Goal: Task Accomplishment & Management: Use online tool/utility

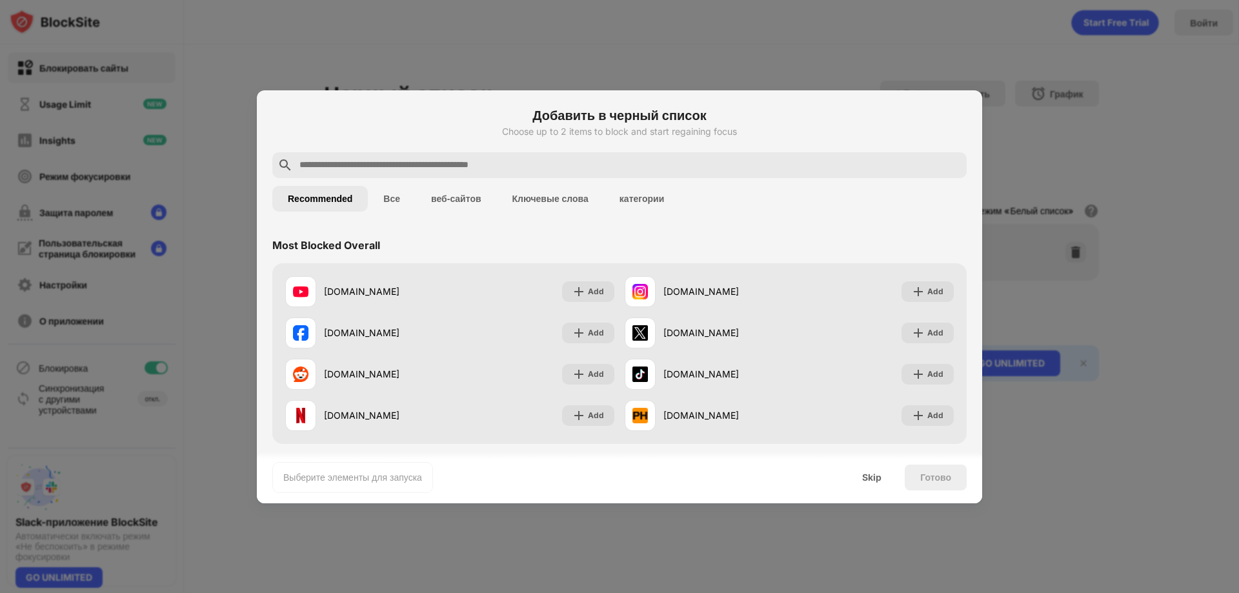
click at [337, 164] on input "text" at bounding box center [629, 164] width 663 height 15
paste input "**********"
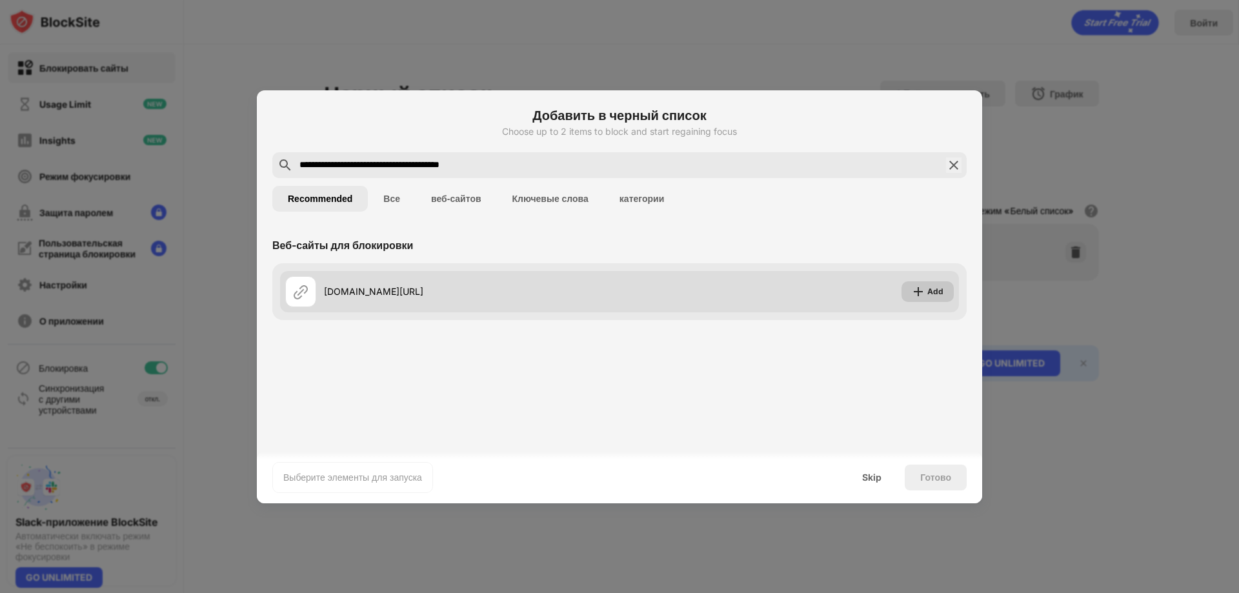
type input "**********"
click at [916, 294] on img at bounding box center [918, 291] width 13 height 13
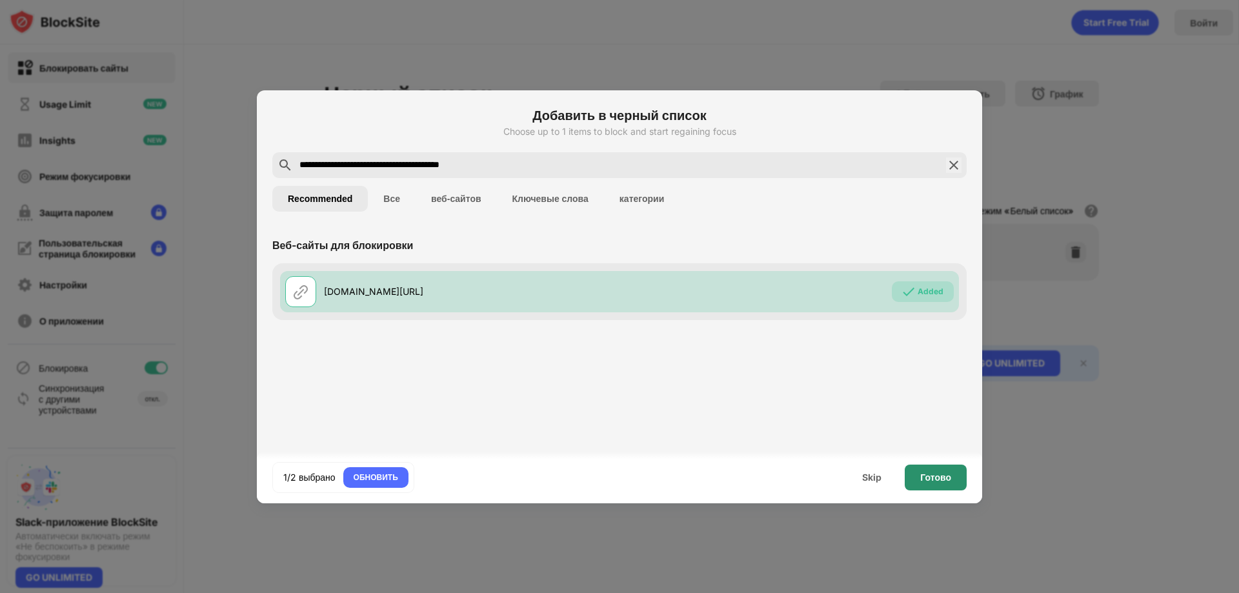
click at [951, 479] on div "Готово" at bounding box center [935, 477] width 62 height 26
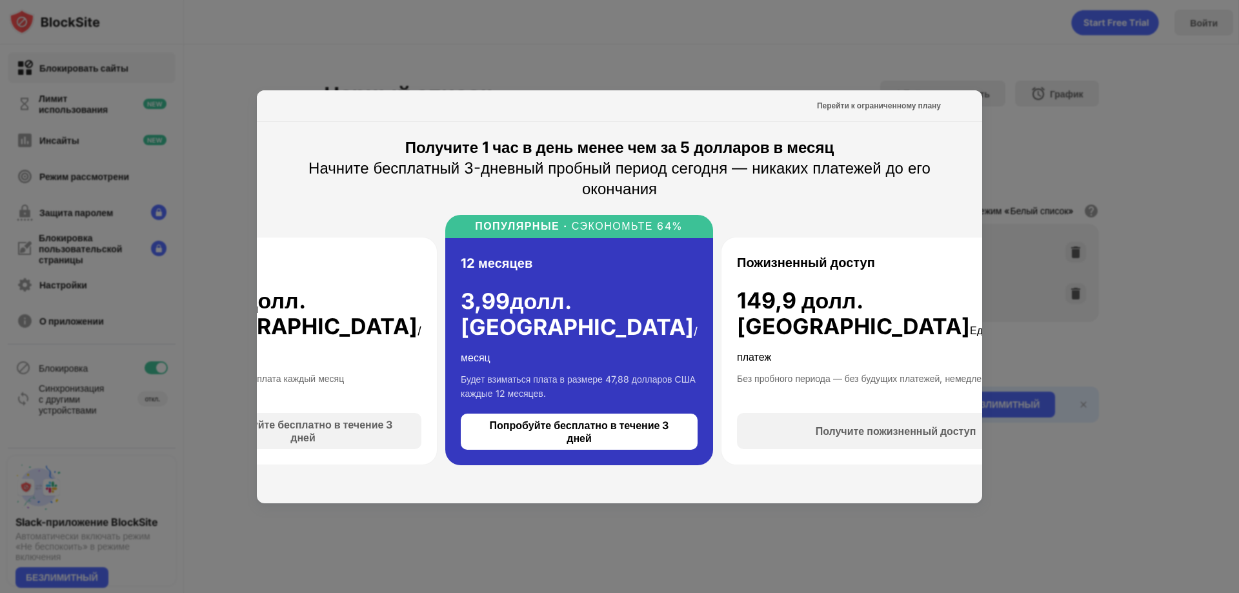
click at [1155, 108] on div at bounding box center [619, 296] width 1239 height 593
click at [1107, 135] on div at bounding box center [619, 296] width 1239 height 593
click at [684, 68] on div at bounding box center [619, 296] width 1239 height 593
click at [1083, 92] on div at bounding box center [619, 296] width 1239 height 593
drag, startPoint x: 522, startPoint y: 46, endPoint x: 513, endPoint y: 54, distance: 11.9
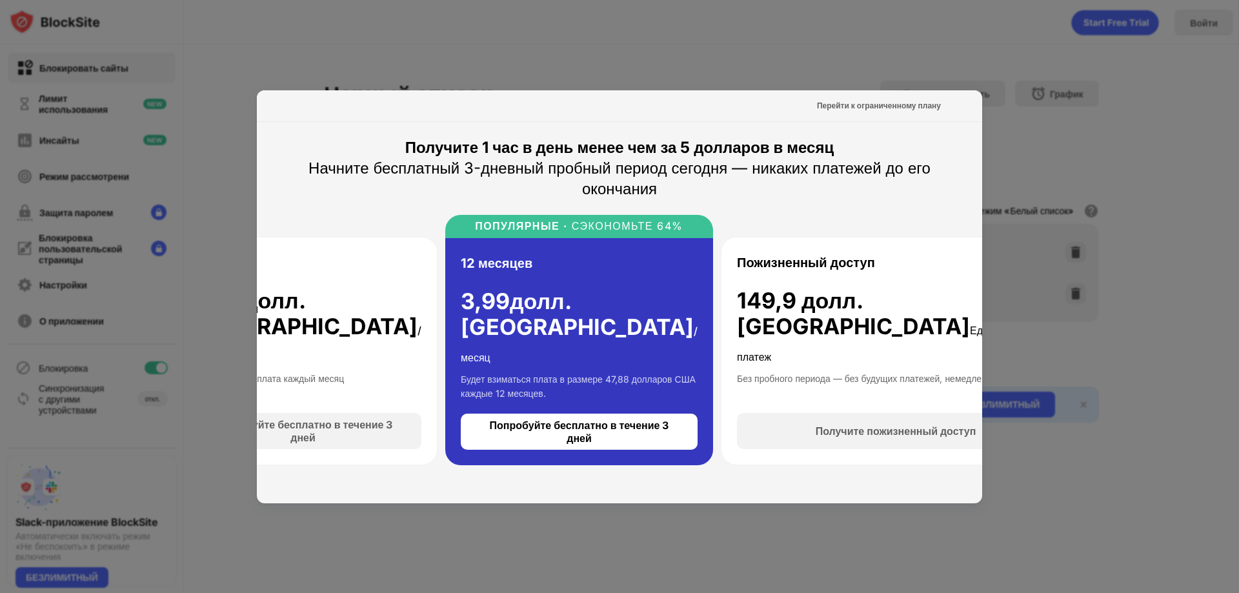
click at [521, 48] on div at bounding box center [619, 296] width 1239 height 593
click at [1170, 150] on div at bounding box center [619, 296] width 1239 height 593
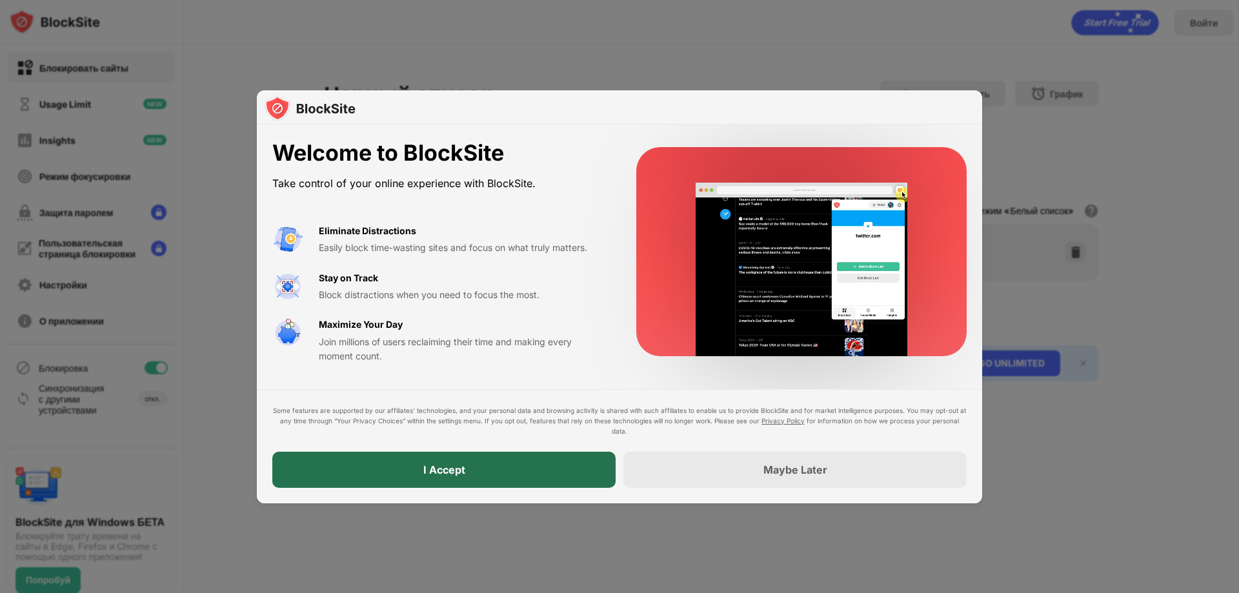
click at [452, 471] on div "I Accept" at bounding box center [444, 469] width 42 height 13
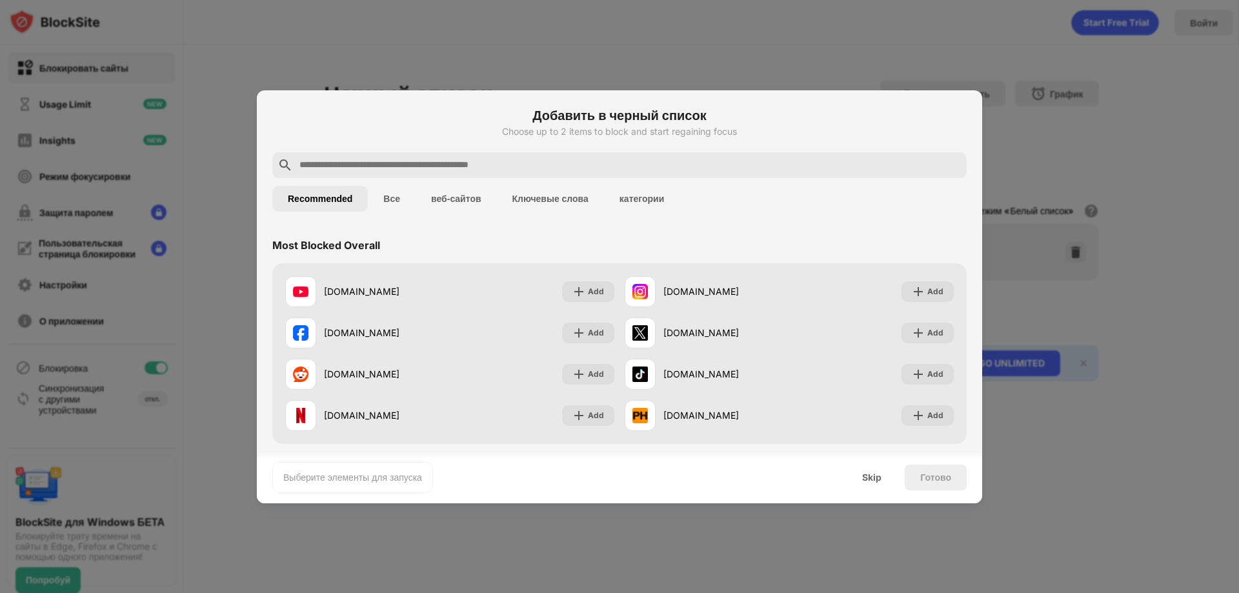
click at [304, 165] on input "text" at bounding box center [629, 164] width 663 height 15
paste input "**********"
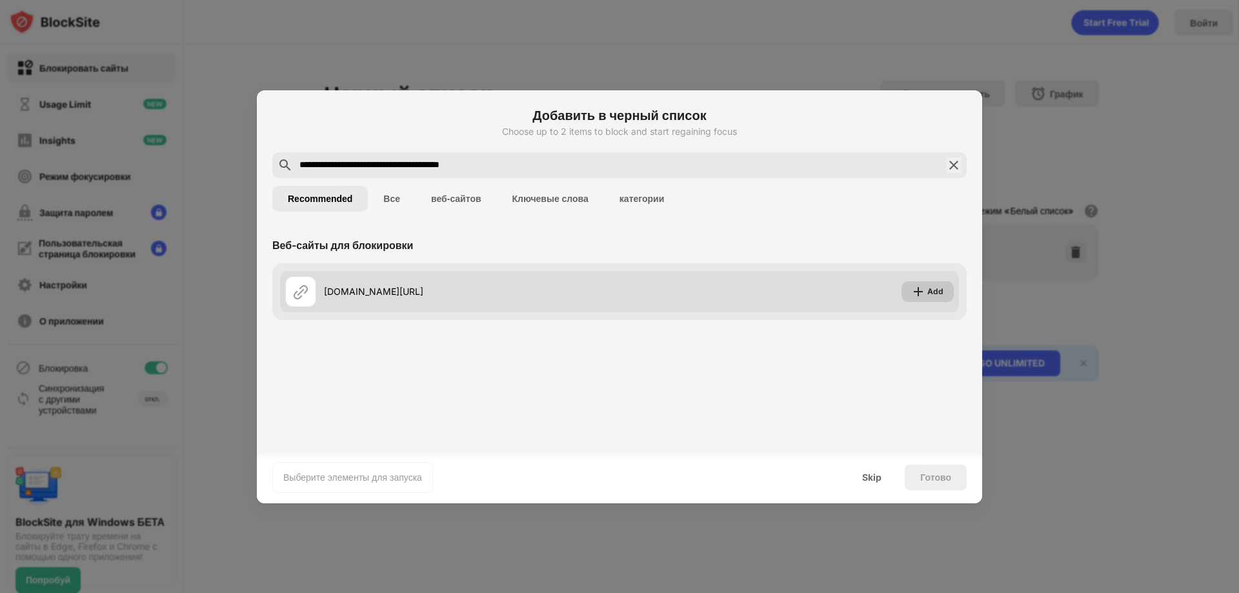
type input "**********"
drag, startPoint x: 934, startPoint y: 290, endPoint x: 904, endPoint y: 302, distance: 32.7
click at [934, 290] on div "Add" at bounding box center [935, 291] width 16 height 13
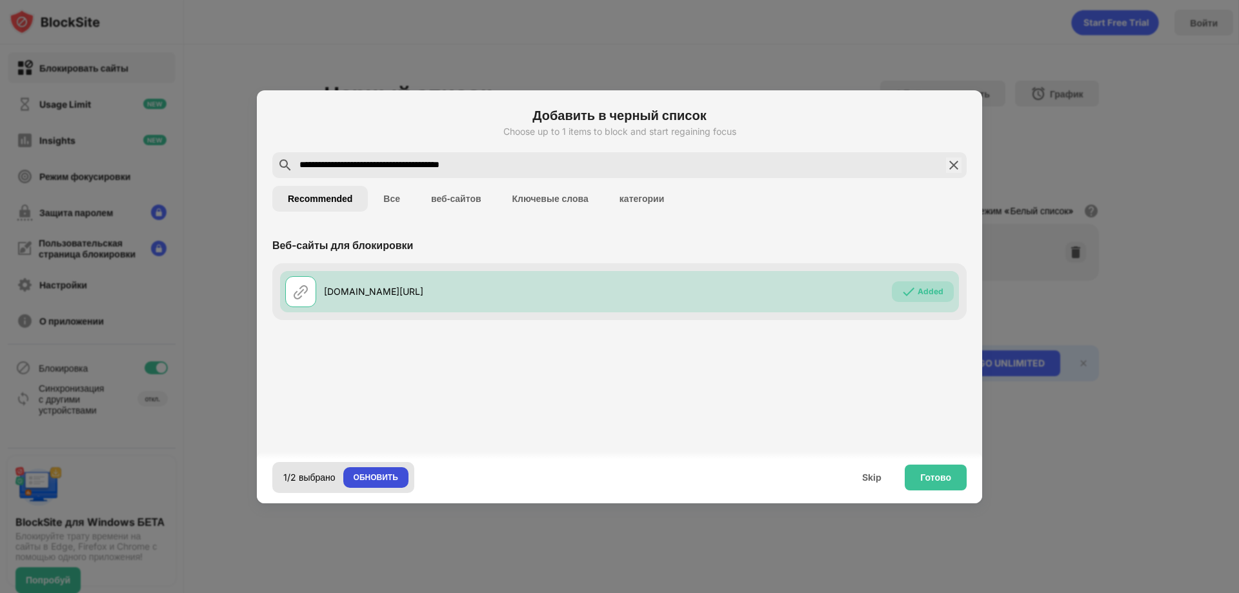
click at [374, 472] on div "ОБНОВИТЬ" at bounding box center [376, 477] width 45 height 13
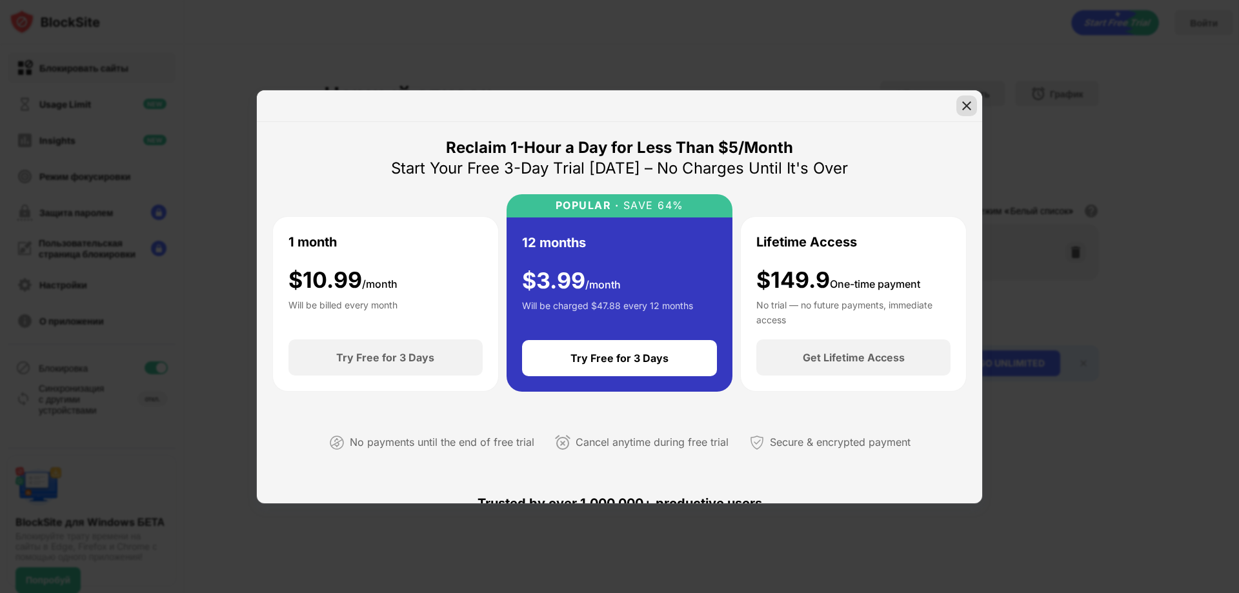
click at [963, 103] on img at bounding box center [966, 105] width 13 height 13
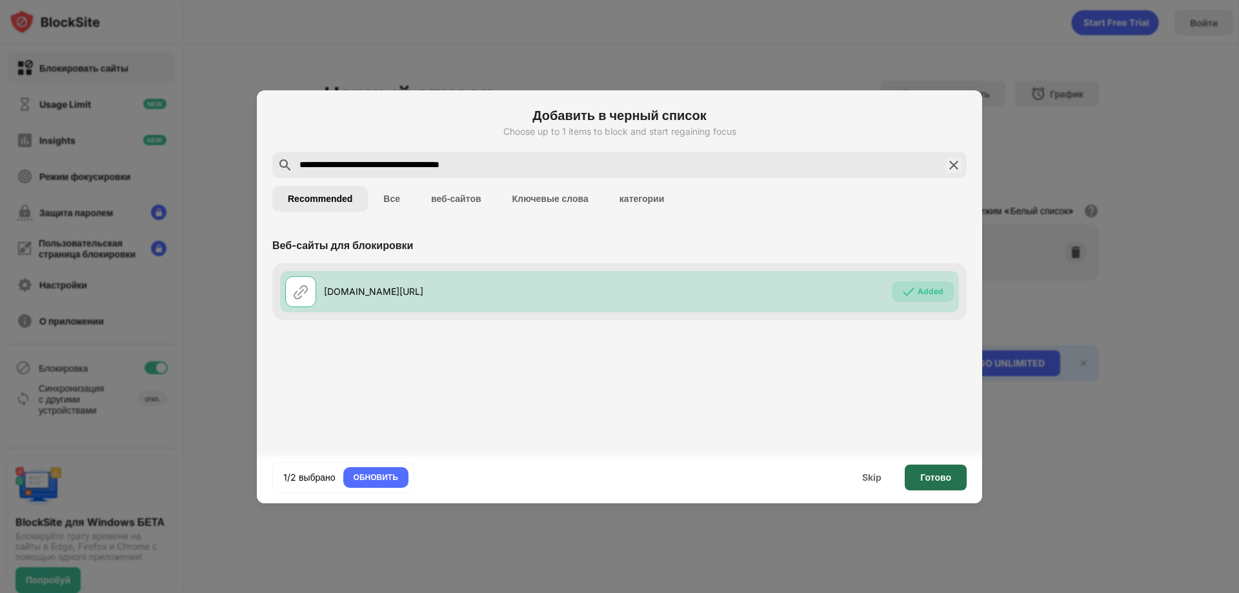
click at [937, 475] on div "Готово" at bounding box center [935, 477] width 31 height 10
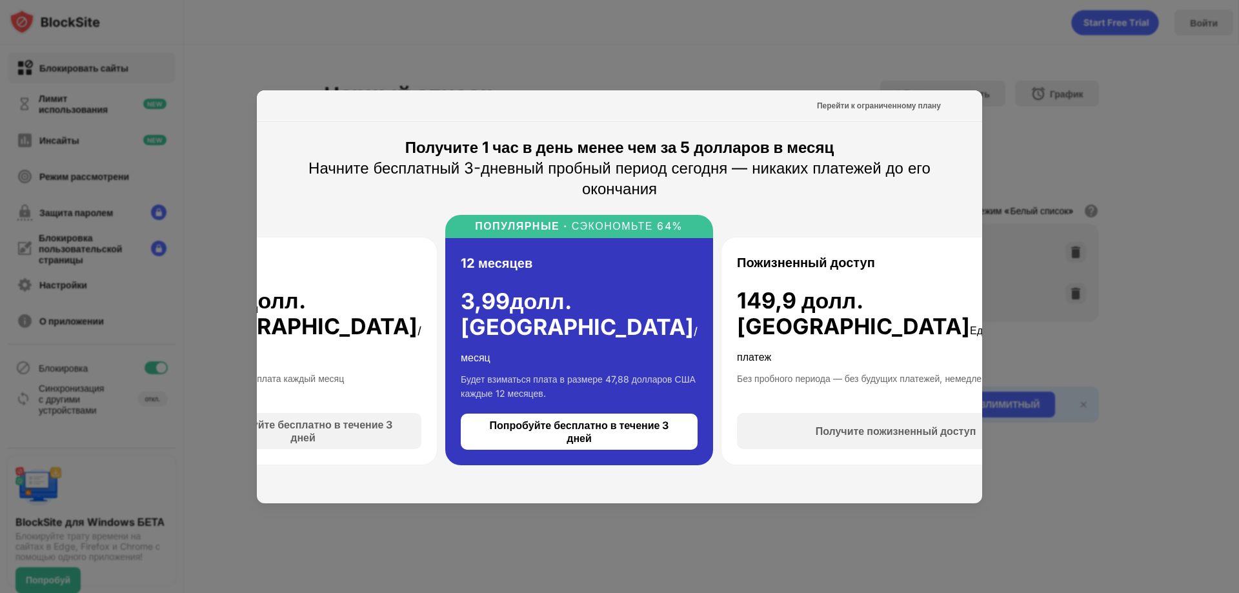
click at [1174, 92] on div at bounding box center [619, 296] width 1239 height 593
click at [890, 55] on div at bounding box center [619, 296] width 1239 height 593
click at [1120, 170] on div at bounding box center [619, 296] width 1239 height 593
click at [882, 105] on font "Перейти к ограниченному плану" at bounding box center [879, 106] width 124 height 10
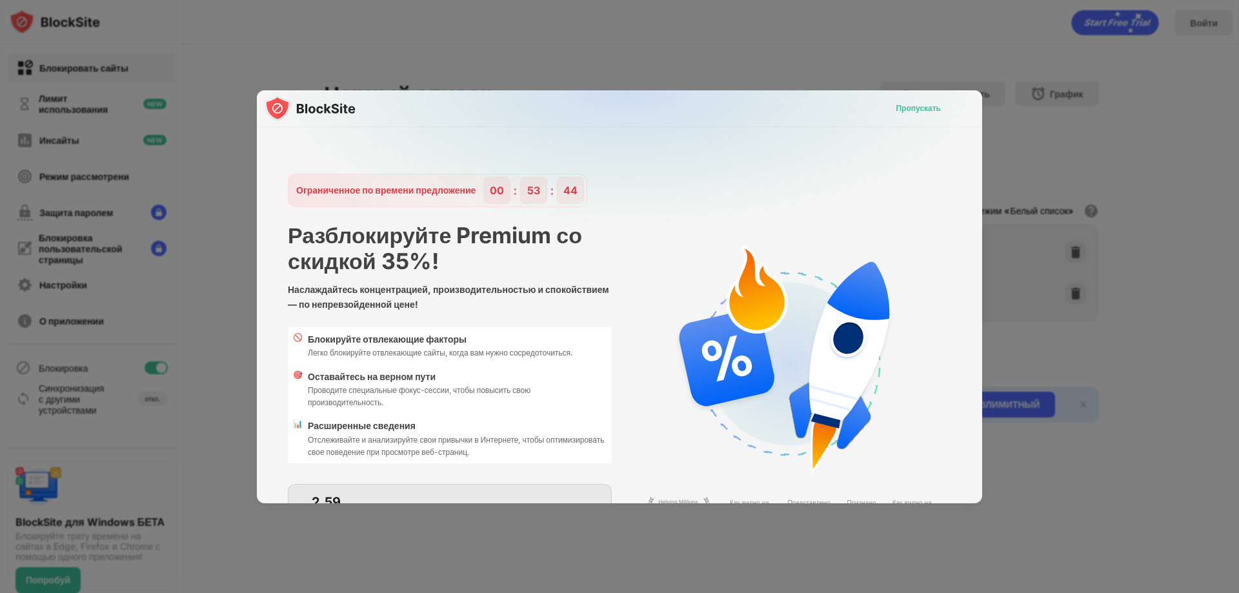
click at [915, 109] on font "Пропускать" at bounding box center [917, 108] width 45 height 10
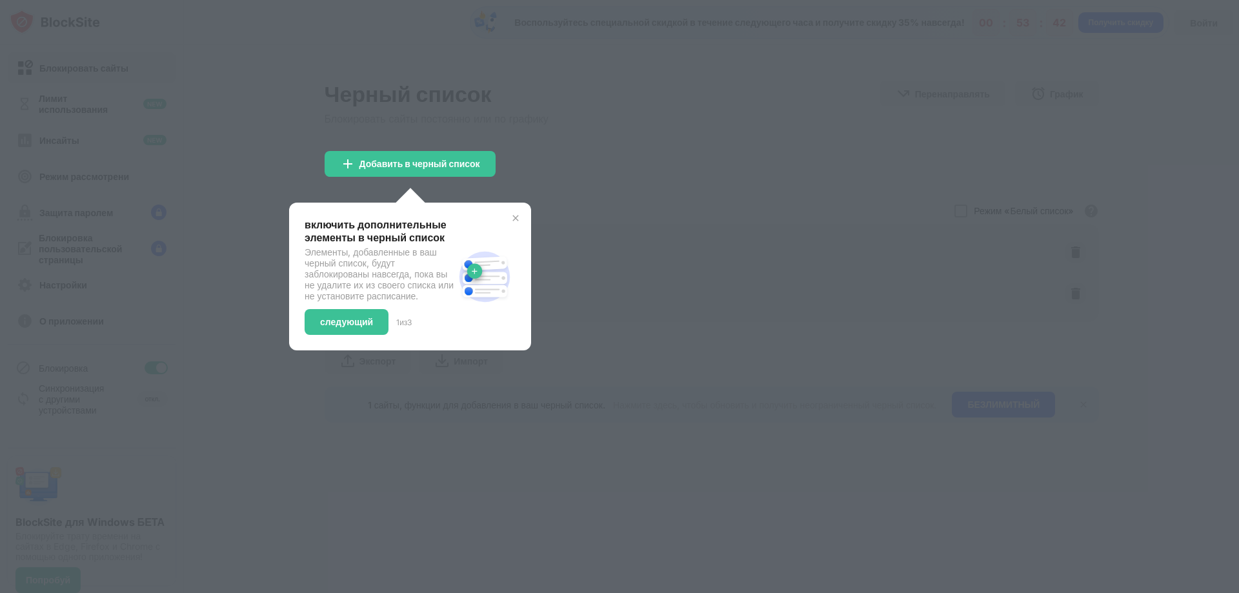
click at [685, 161] on div at bounding box center [619, 296] width 1239 height 593
drag, startPoint x: 518, startPoint y: 217, endPoint x: 537, endPoint y: 223, distance: 19.6
click at [519, 217] on img at bounding box center [515, 218] width 10 height 10
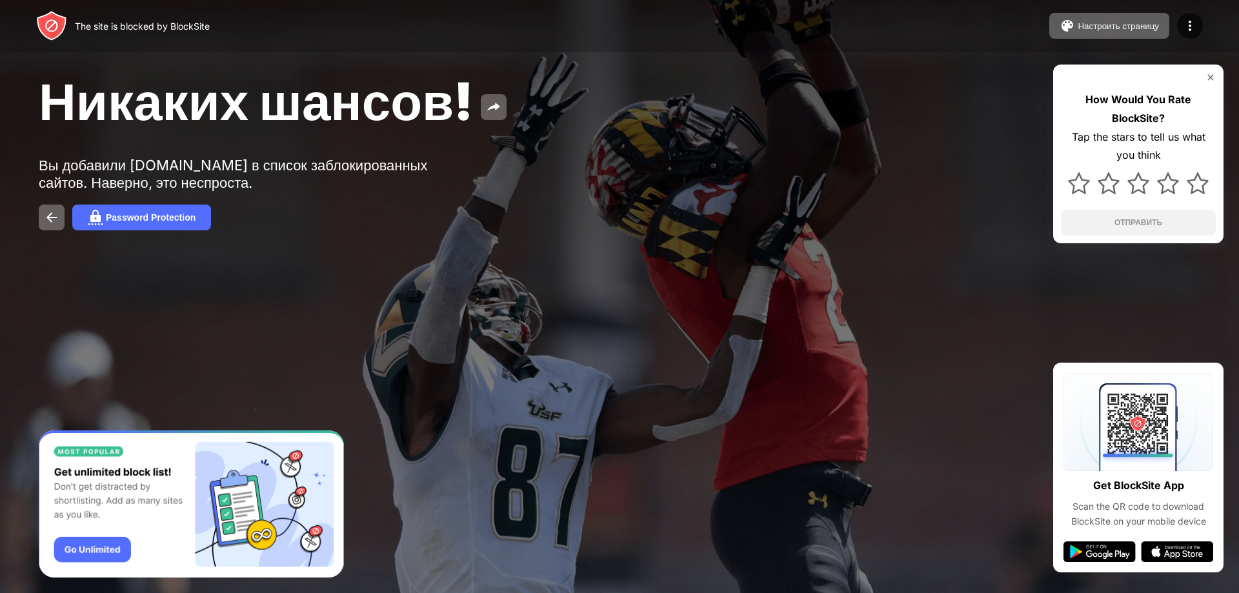
click at [901, 83] on div "Никаких шансов!" at bounding box center [503, 101] width 929 height 63
